Goal: Task Accomplishment & Management: Manage account settings

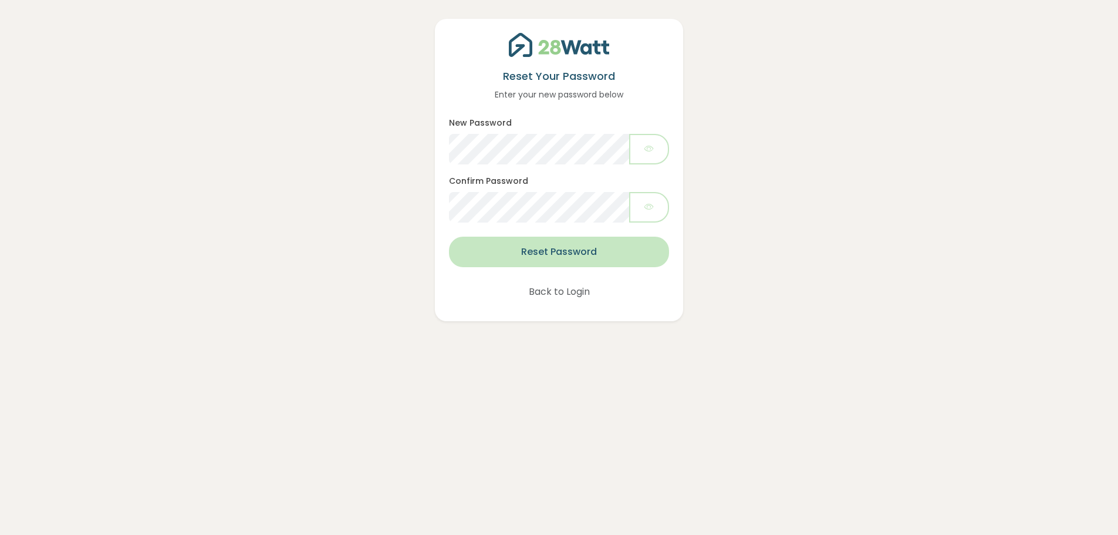
click at [541, 251] on button "Reset Password" at bounding box center [558, 251] width 219 height 31
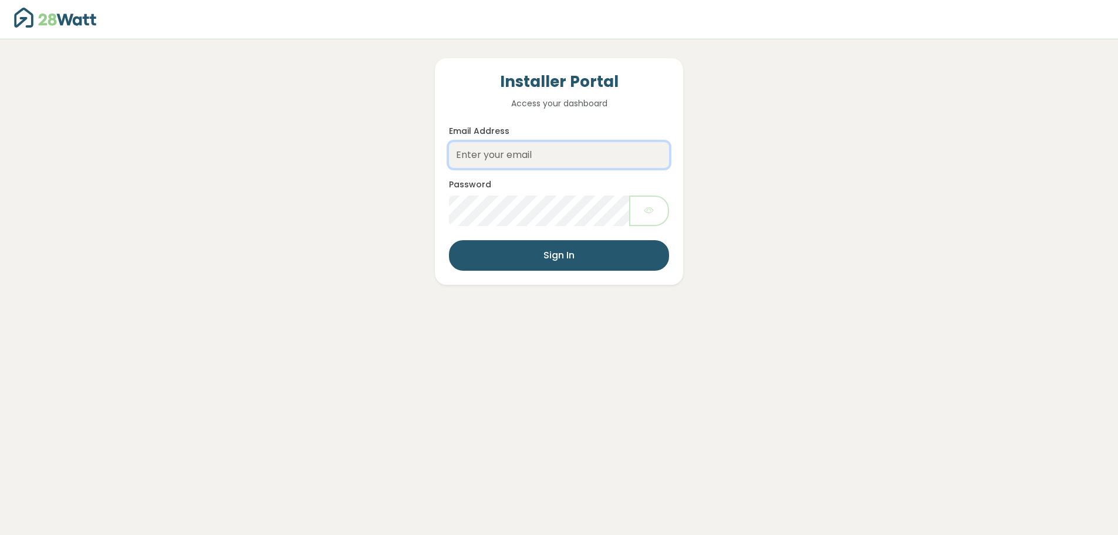
click at [528, 156] on input "Email Address" at bounding box center [558, 155] width 219 height 26
type input "jarrod@directsolarwholesaler.com.au"
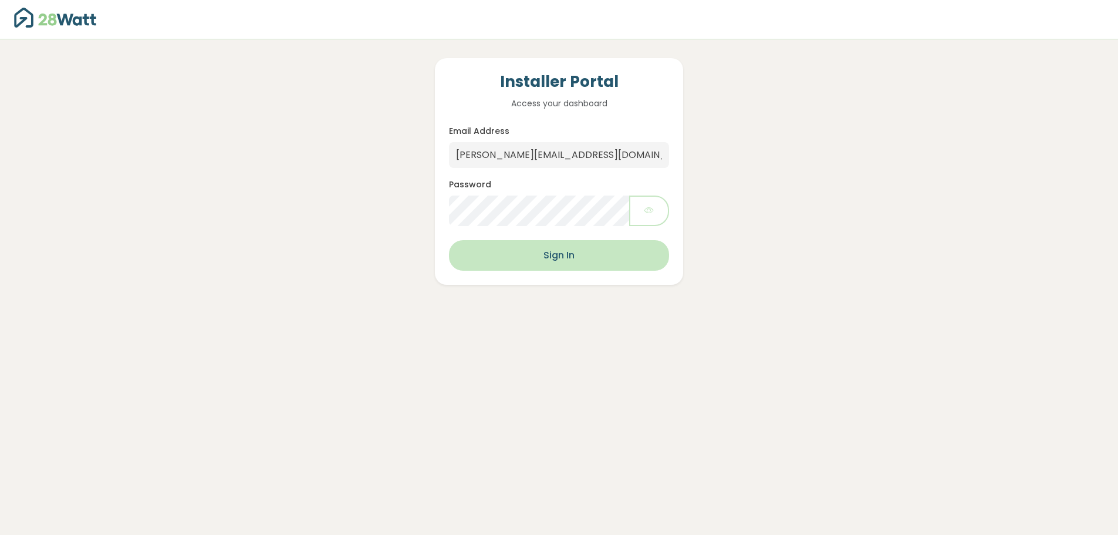
click at [547, 246] on button "Sign In" at bounding box center [558, 255] width 219 height 31
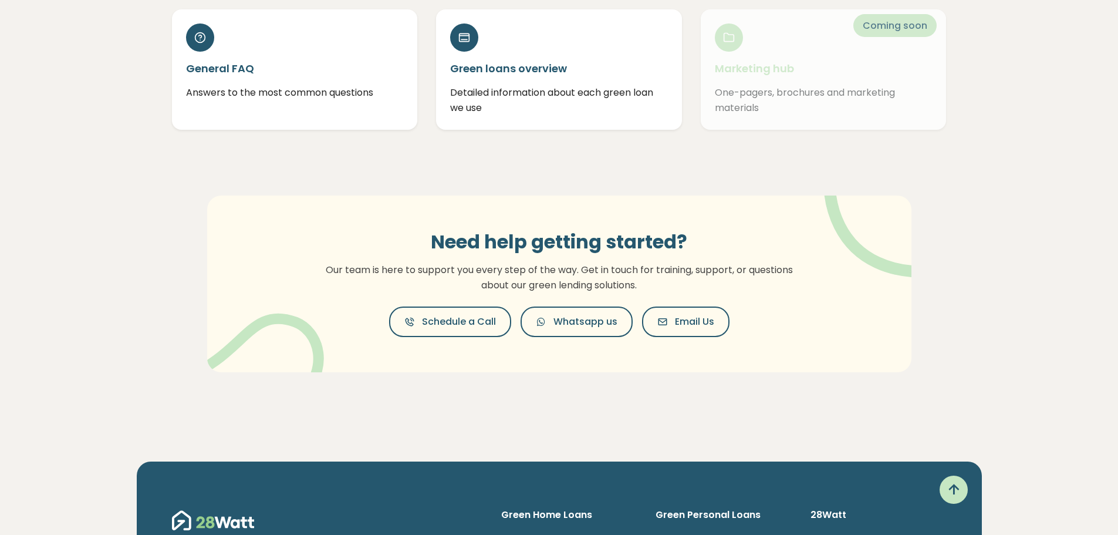
scroll to position [117, 0]
